Goal: Transaction & Acquisition: Subscribe to service/newsletter

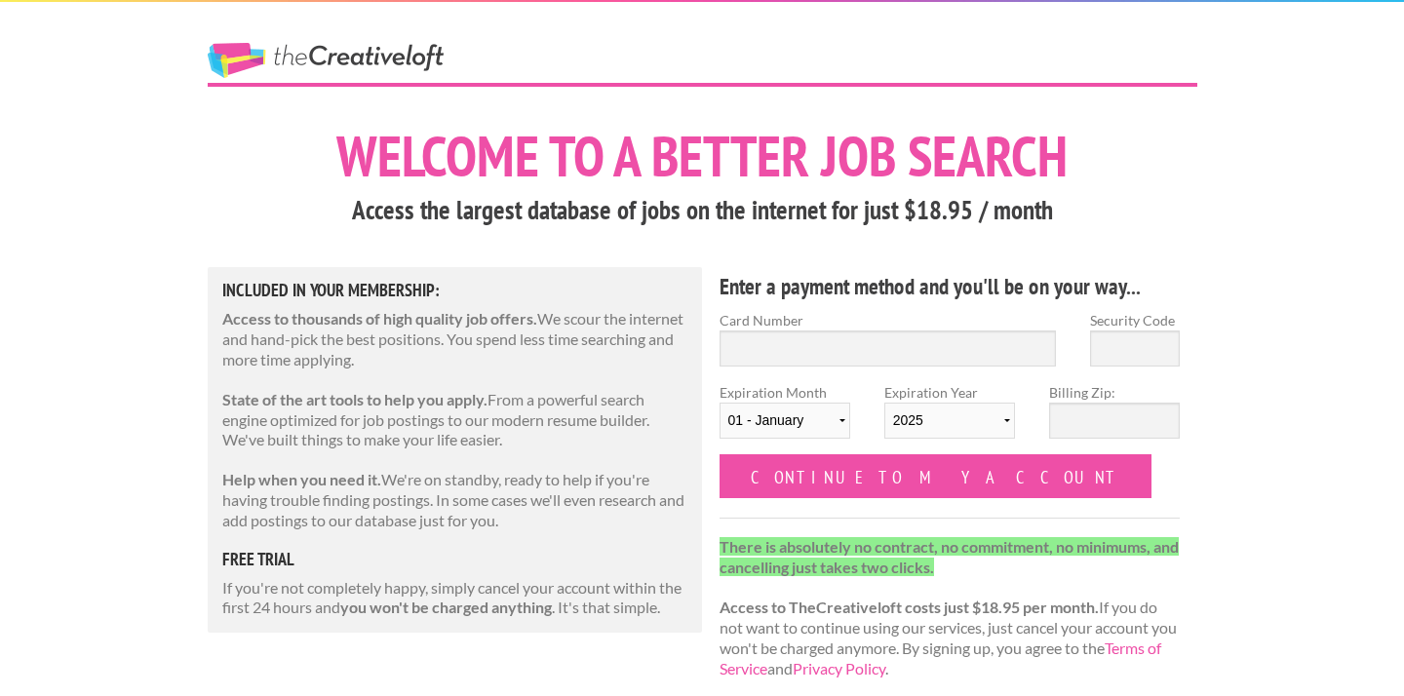
click at [309, 59] on link "The Creative Loft" at bounding box center [326, 60] width 236 height 35
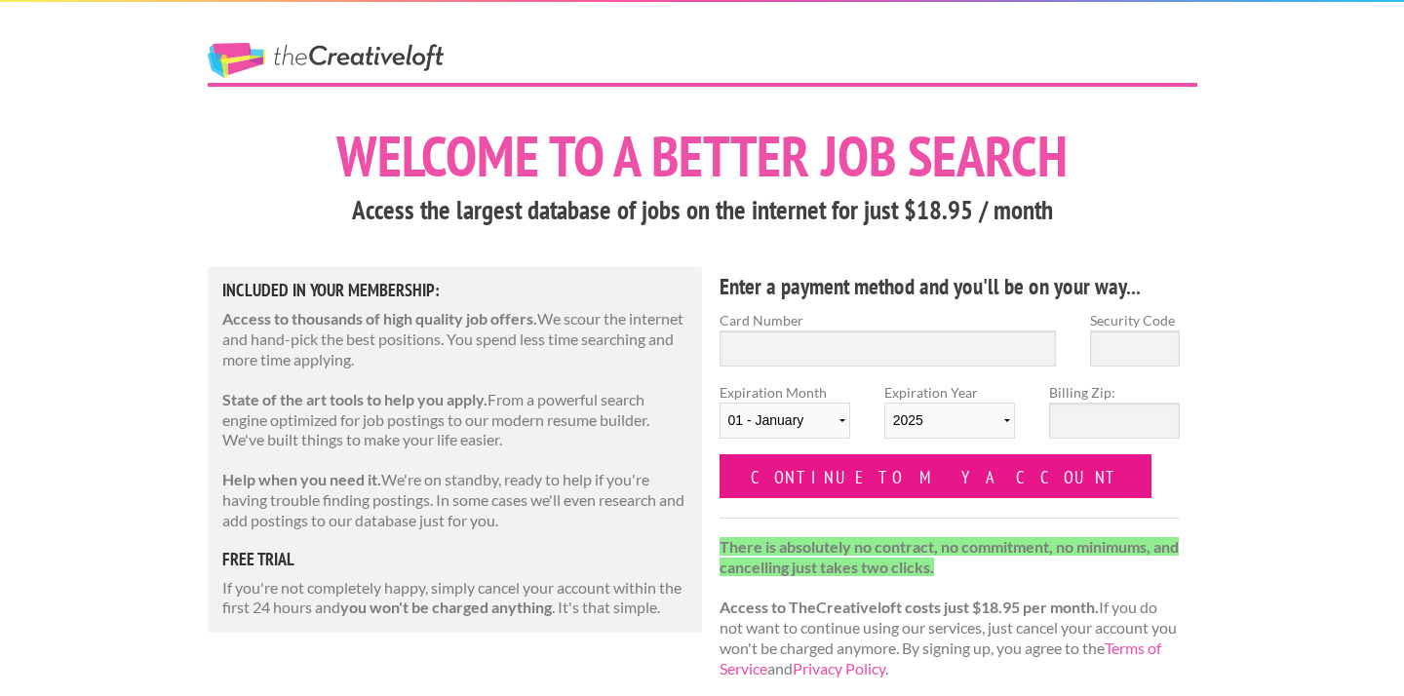
click at [855, 481] on input "Continue to my account" at bounding box center [936, 476] width 433 height 44
